Goal: Transaction & Acquisition: Purchase product/service

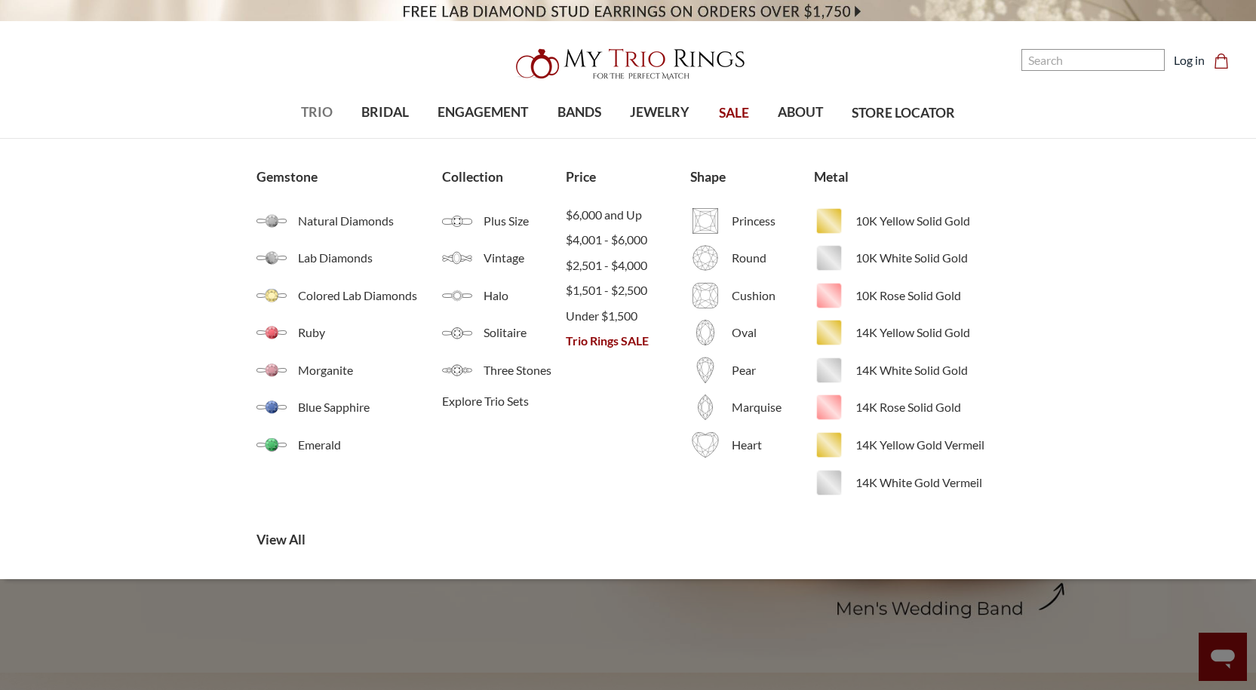
click at [319, 112] on span "TRIO" at bounding box center [317, 113] width 32 height 20
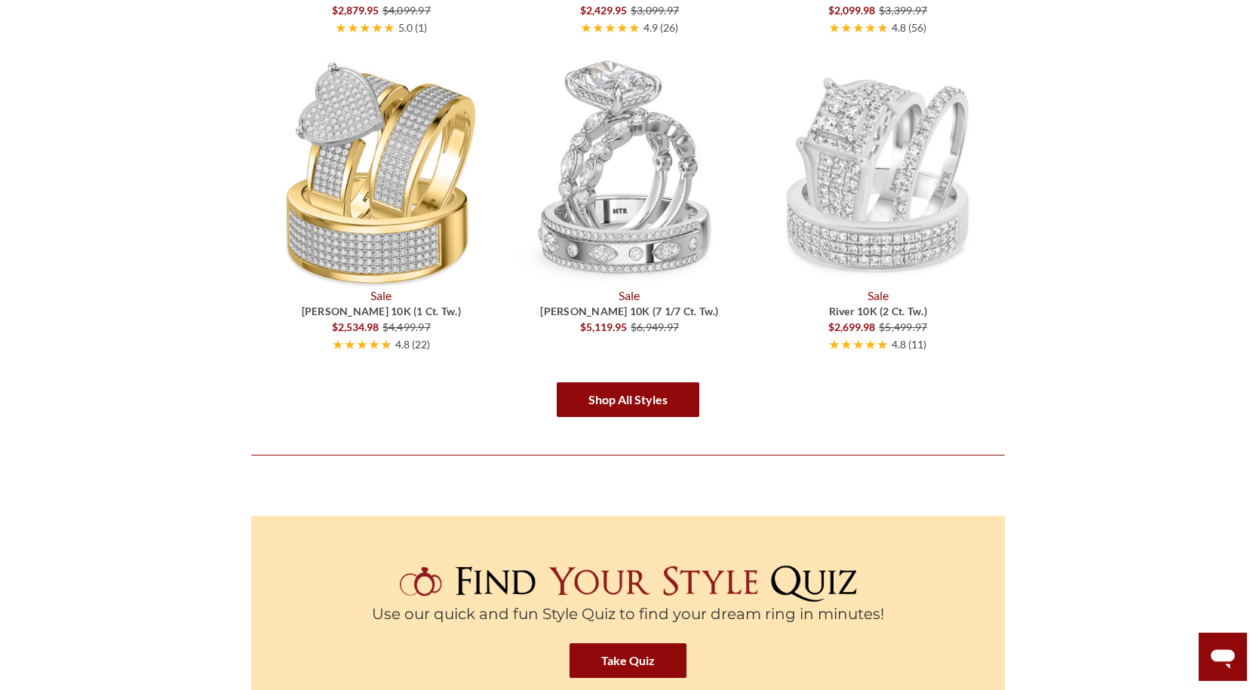
scroll to position [2489, 0]
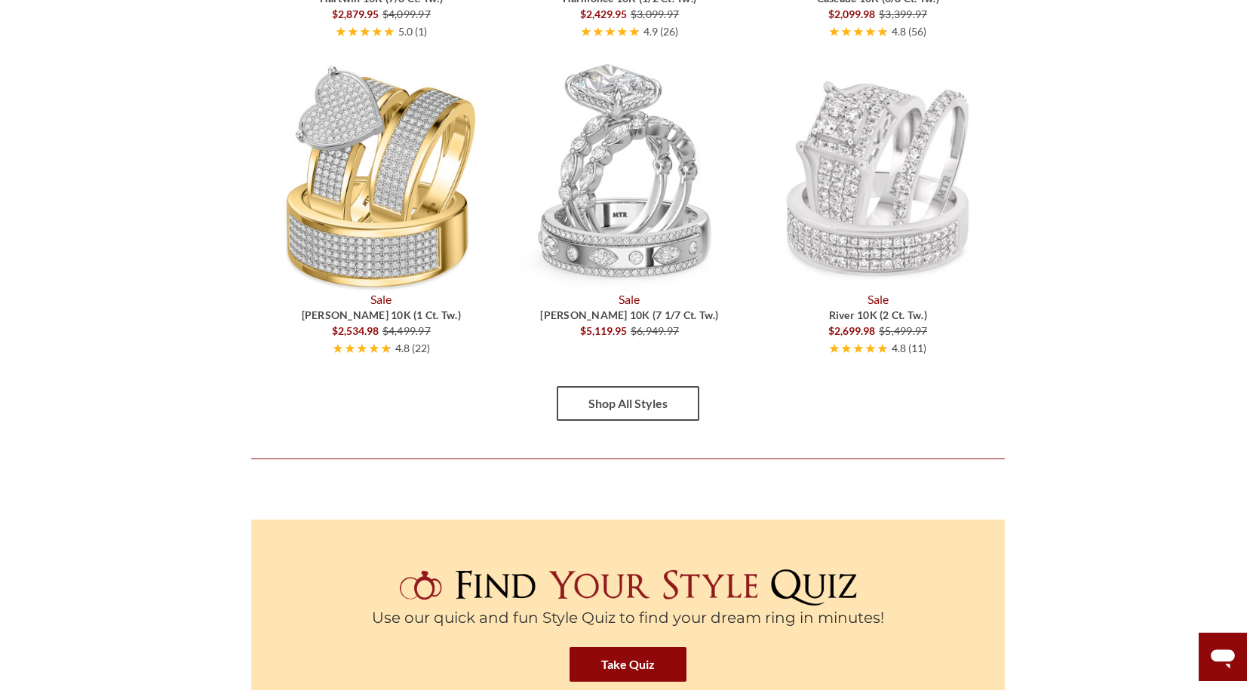
click at [643, 400] on link "Shop All Styles" at bounding box center [628, 403] width 143 height 35
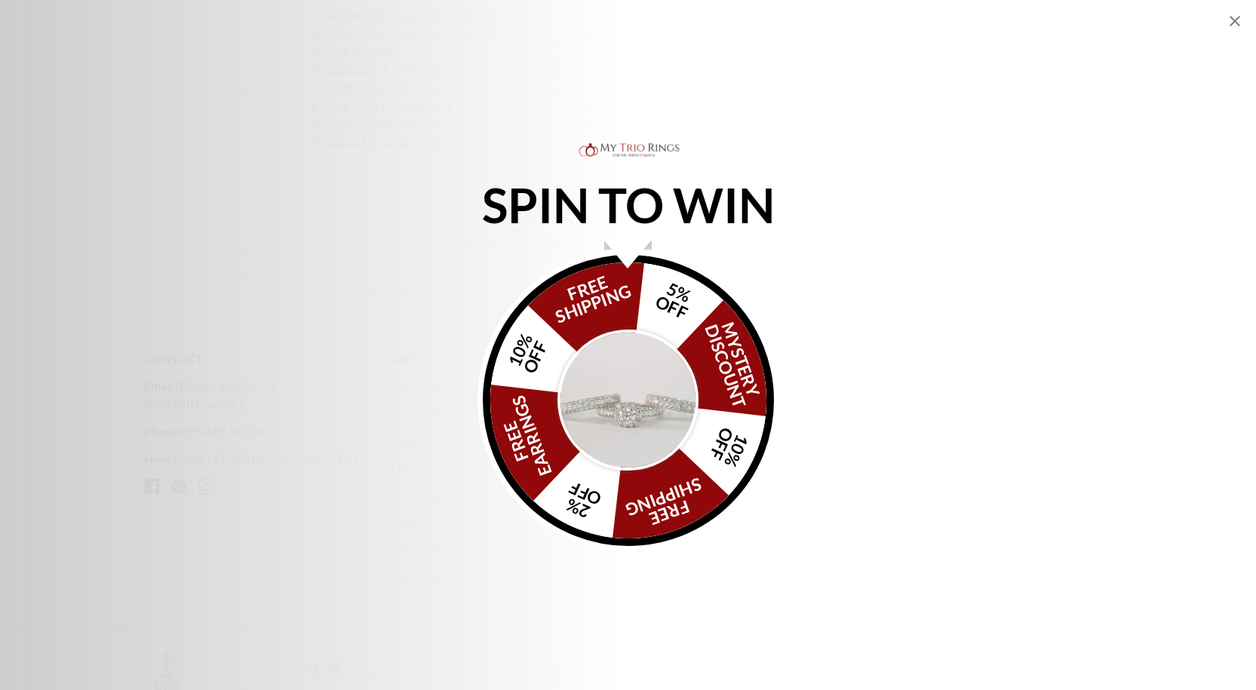
scroll to position [3545, 0]
click at [826, 126] on div "SPIN TO WIN FREE SHIPPING 5% OFF Mystery Discount 10% OFF FREE SHIPPING 2% OFF …" at bounding box center [628, 345] width 1256 height 690
click at [802, 280] on div "SPIN TO WIN FREE SHIPPING 5% OFF Mystery Discount 10% OFF FREE SHIPPING 2% OFF …" at bounding box center [628, 374] width 362 height 354
click at [1234, 21] on icon "Close popup" at bounding box center [1234, 21] width 11 height 11
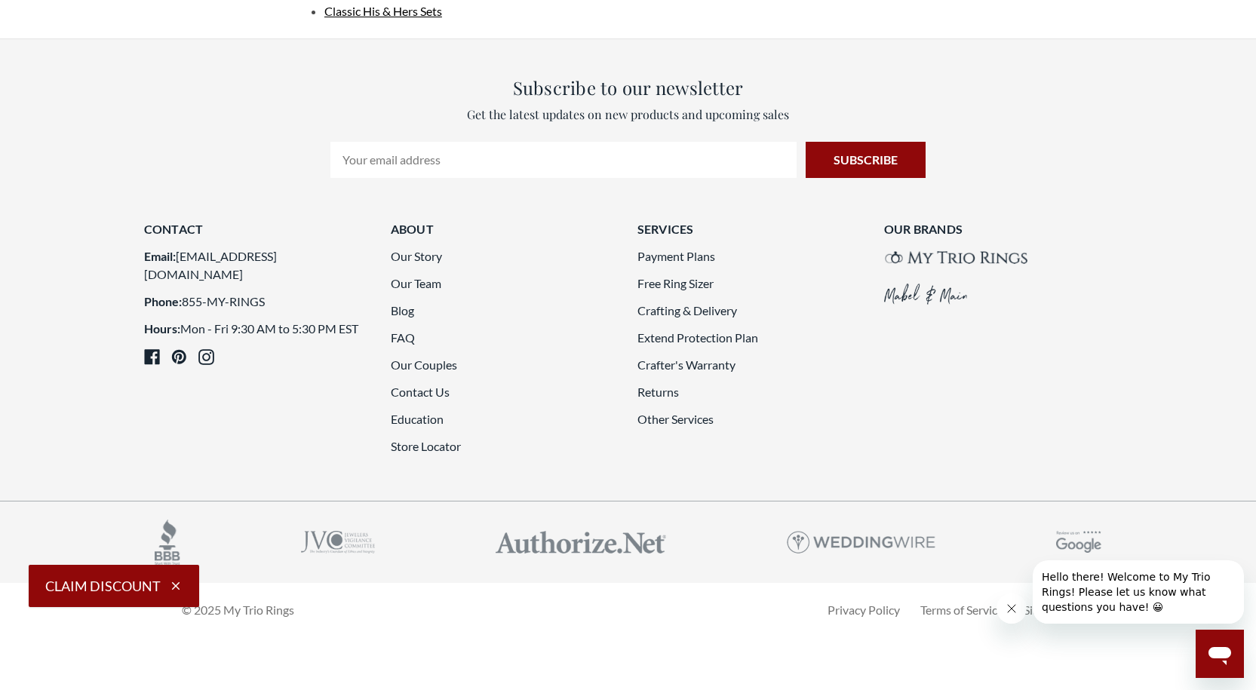
scroll to position [4557, 0]
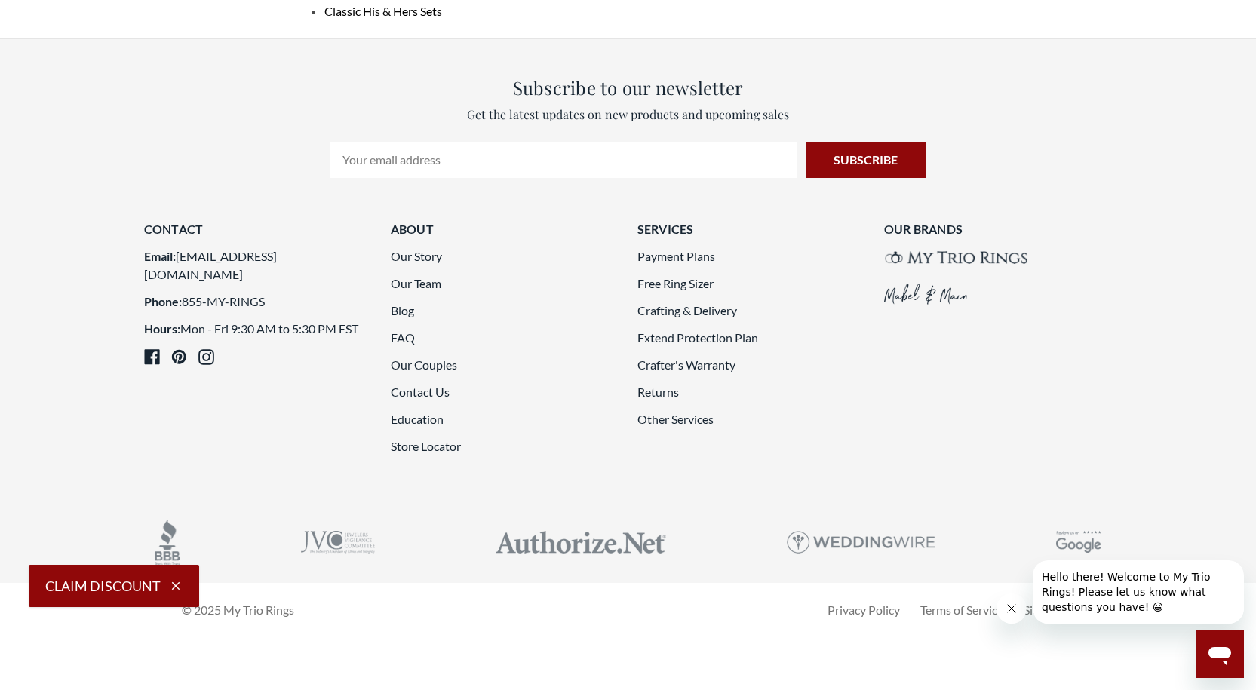
scroll to position [4318, 0]
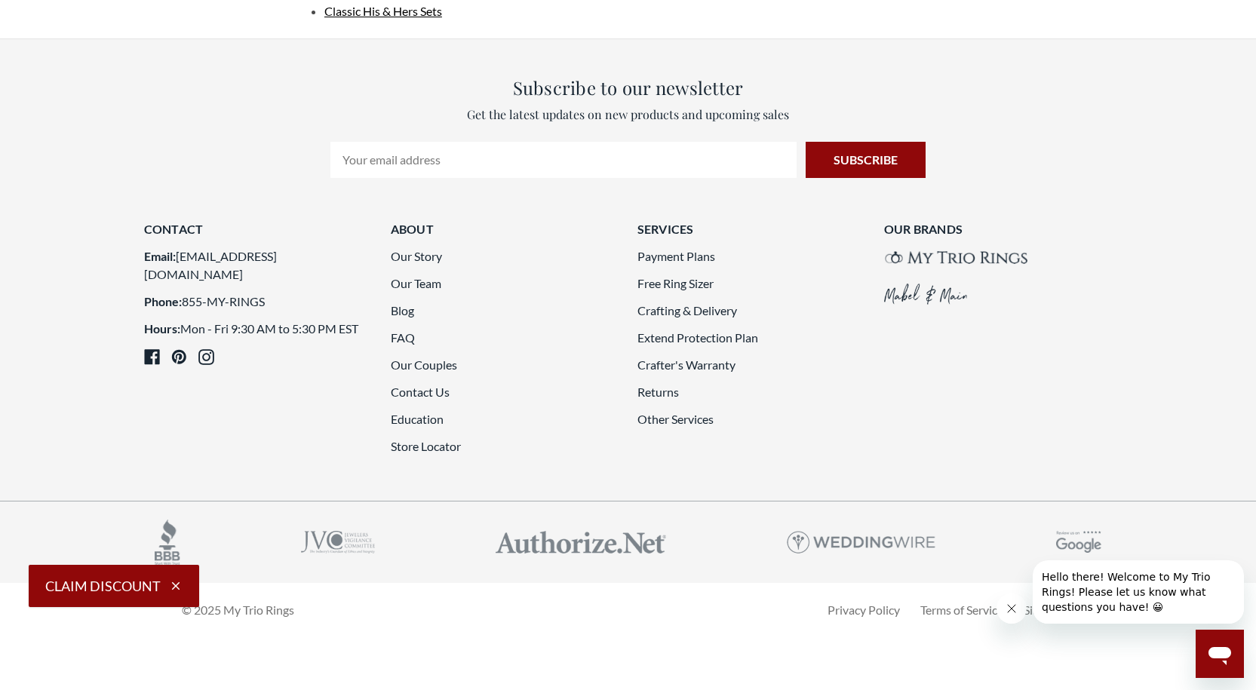
scroll to position [4393, 0]
